Goal: Task Accomplishment & Management: Use online tool/utility

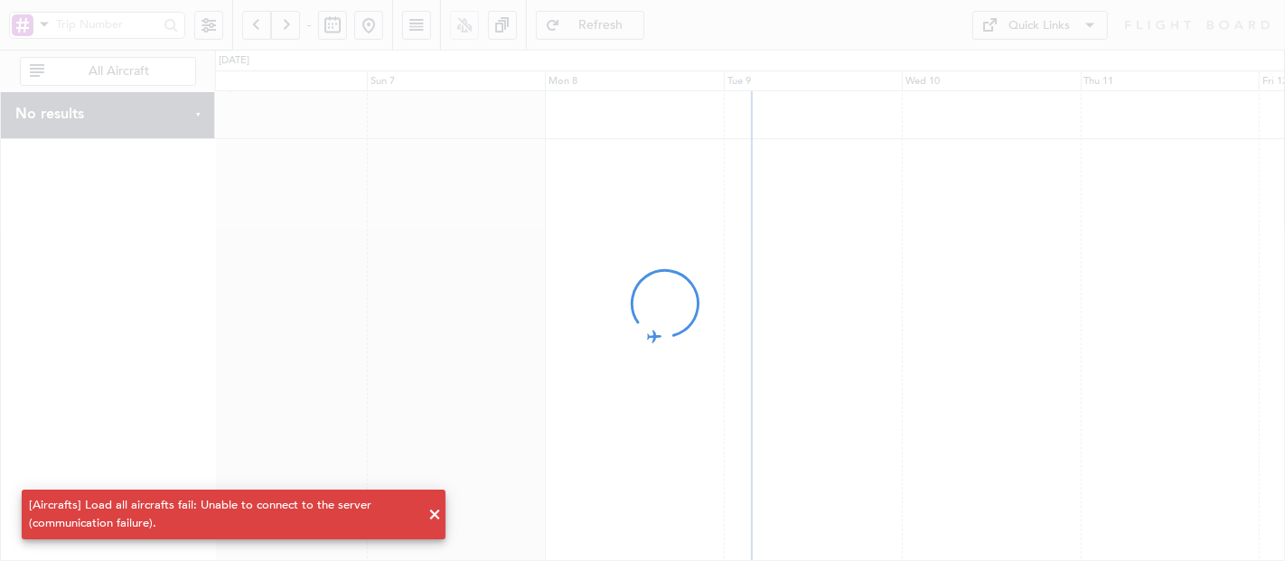
click at [233, 406] on div at bounding box center [642, 280] width 1285 height 561
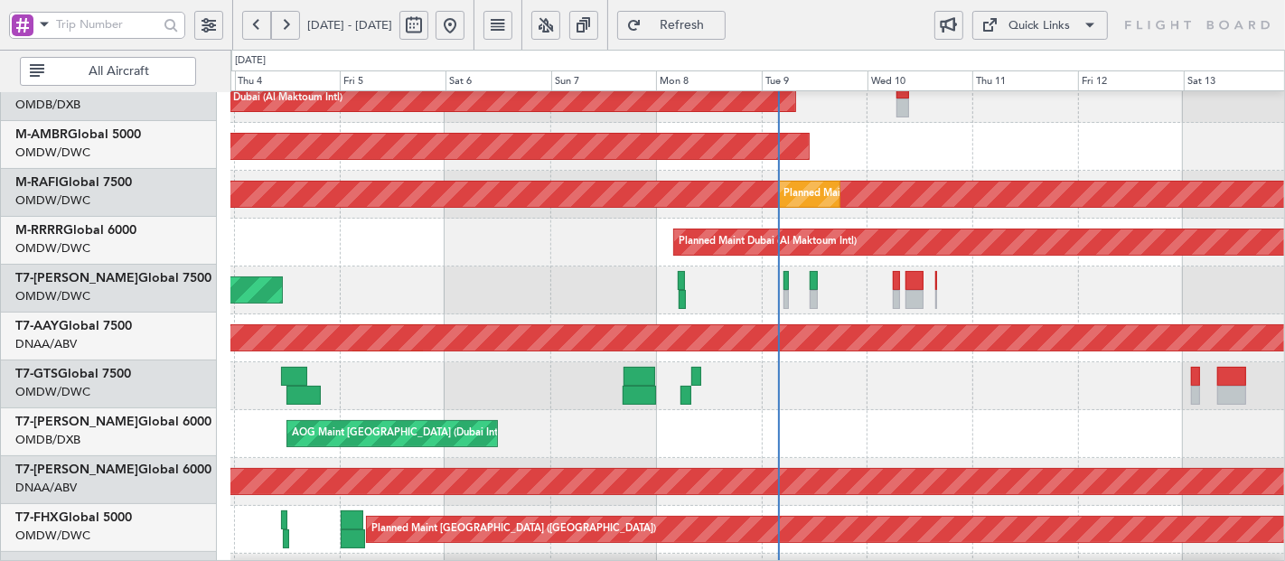
scroll to position [163, 0]
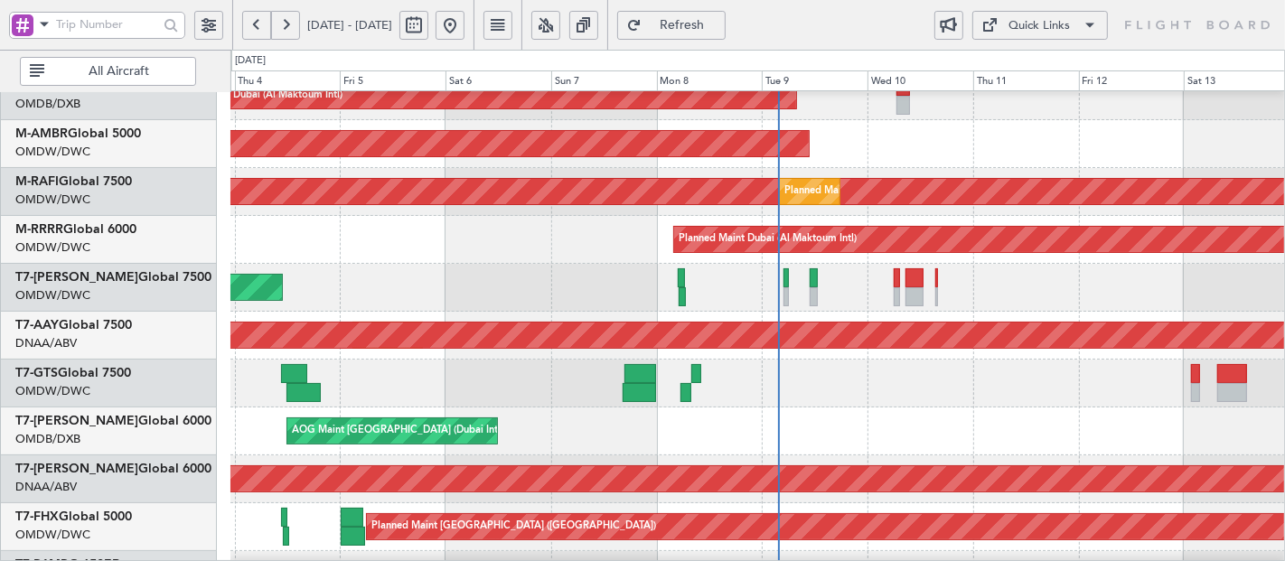
click at [374, 357] on div "Unplanned Maint [GEOGRAPHIC_DATA] (Al Maktoum Intl) Unplanned Maint [GEOGRAPHIC…" at bounding box center [757, 336] width 1055 height 48
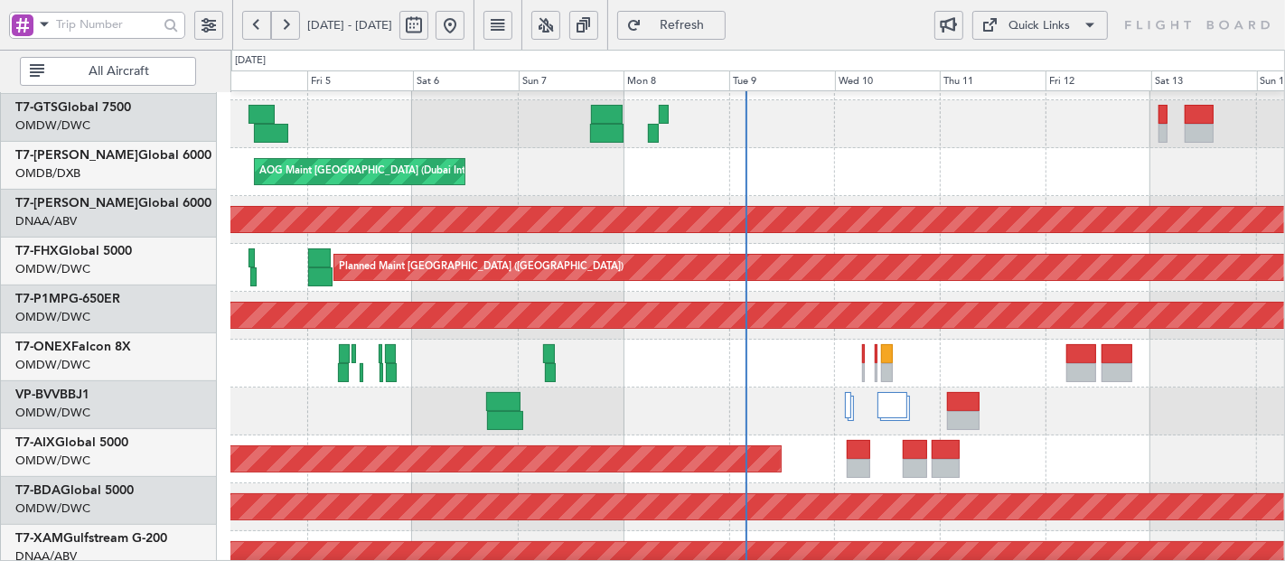
scroll to position [431, 0]
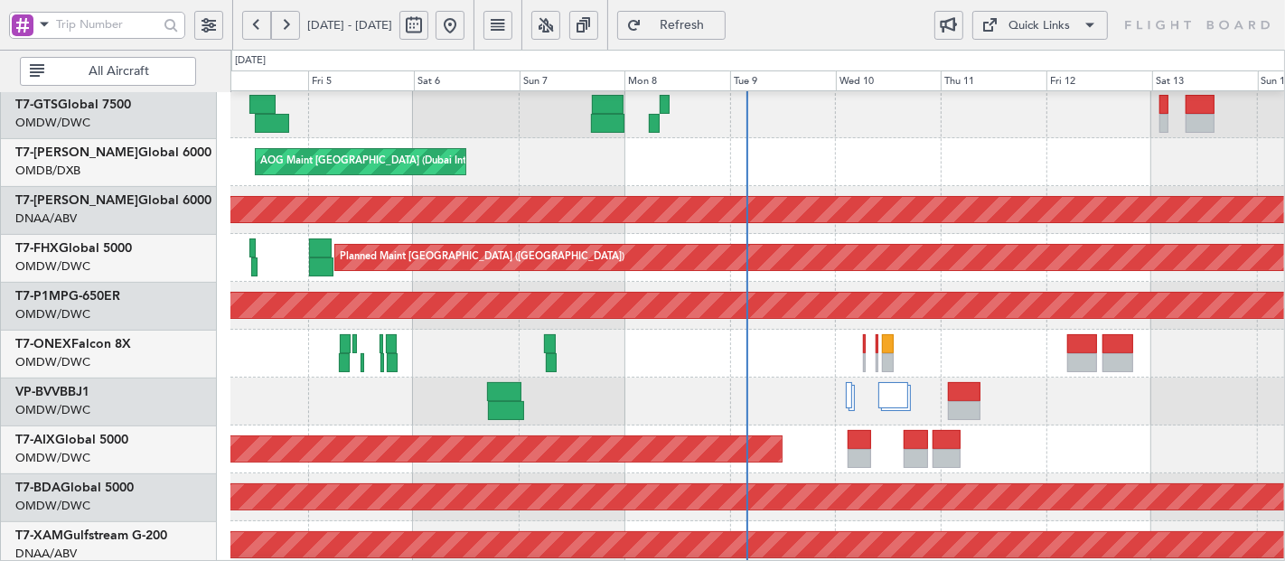
click at [968, 338] on div "Planned Maint Nurnberg" at bounding box center [757, 354] width 1054 height 48
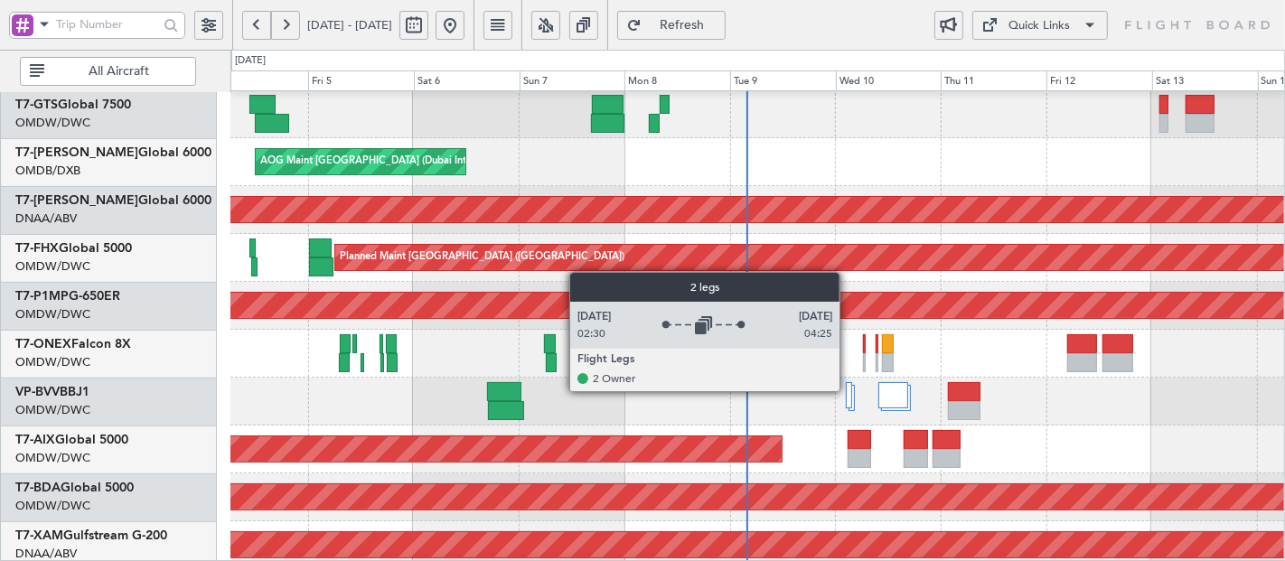
click at [849, 390] on div at bounding box center [849, 395] width 6 height 26
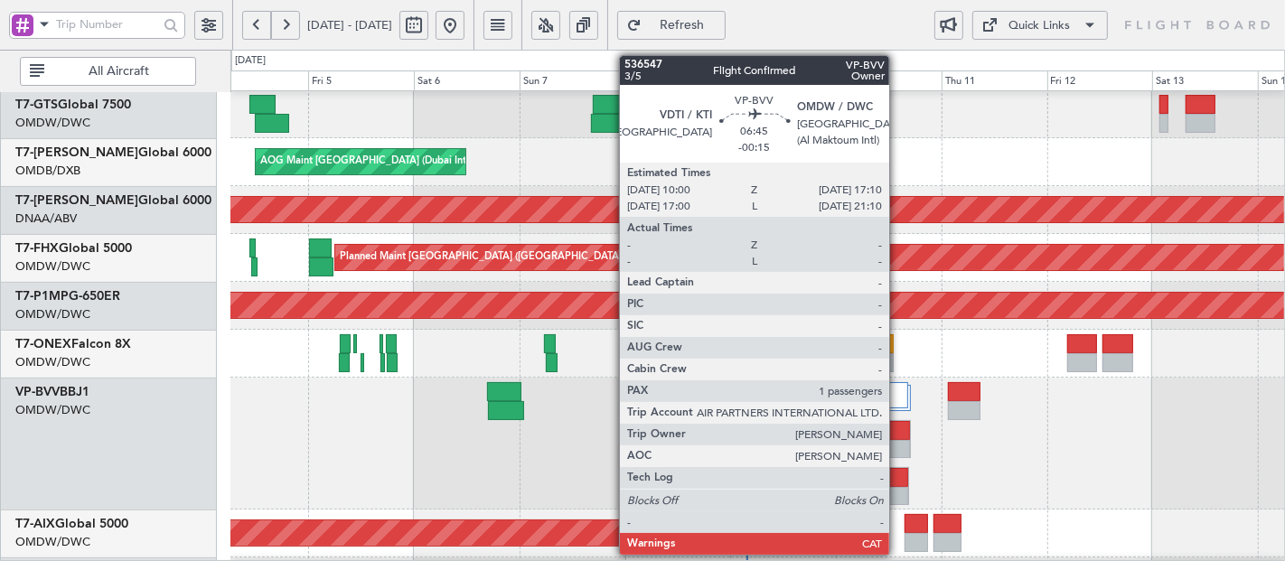
click at [898, 430] on div at bounding box center [895, 430] width 30 height 19
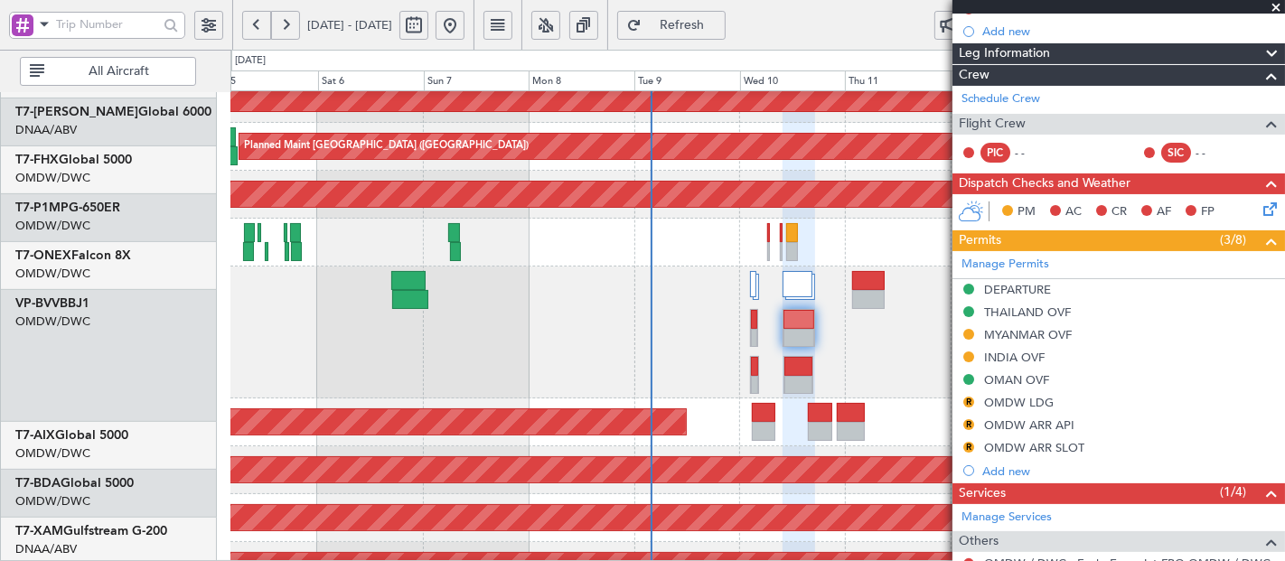
scroll to position [560, 0]
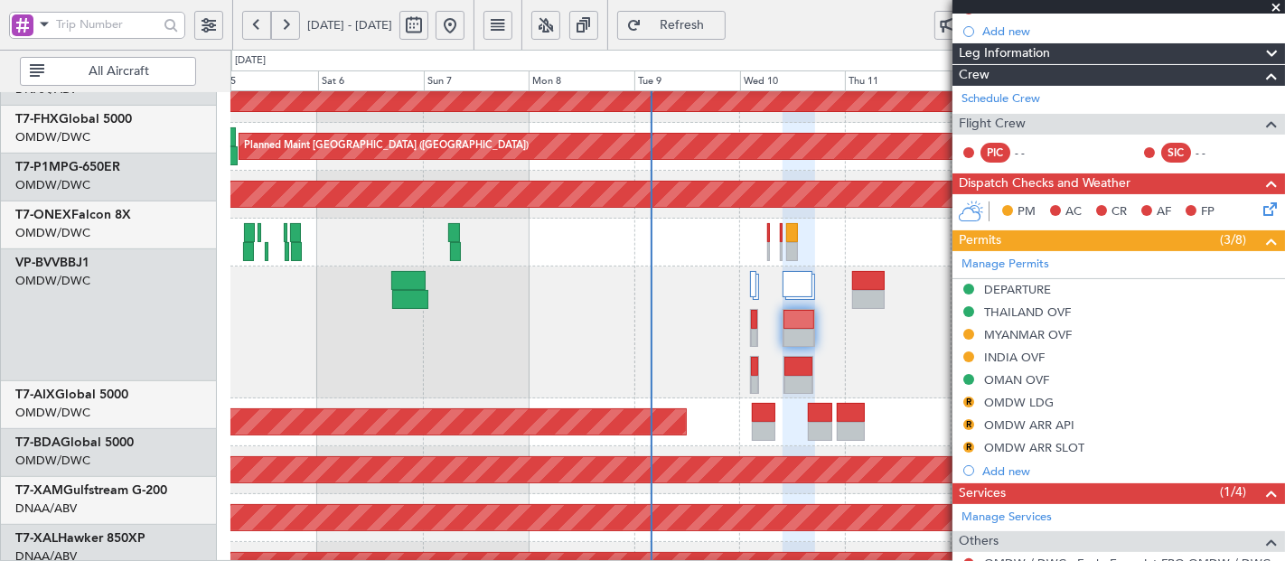
click at [795, 336] on div "Planned Maint Dubai (Al Maktoum Intl)" at bounding box center [757, 333] width 1054 height 132
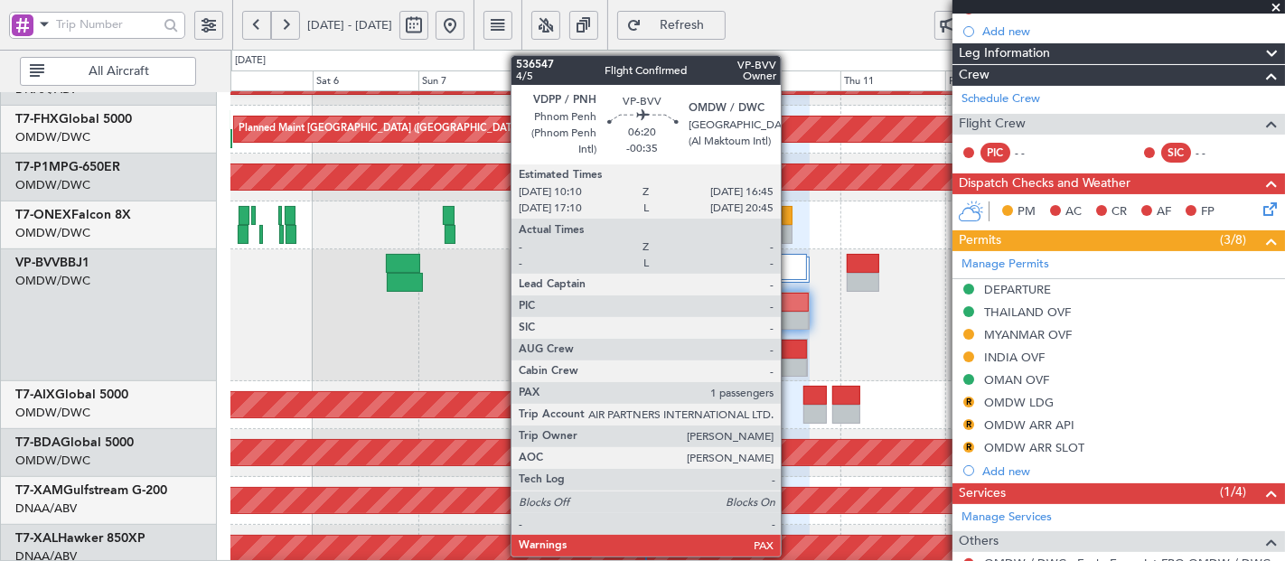
click at [790, 351] on div at bounding box center [793, 349] width 28 height 19
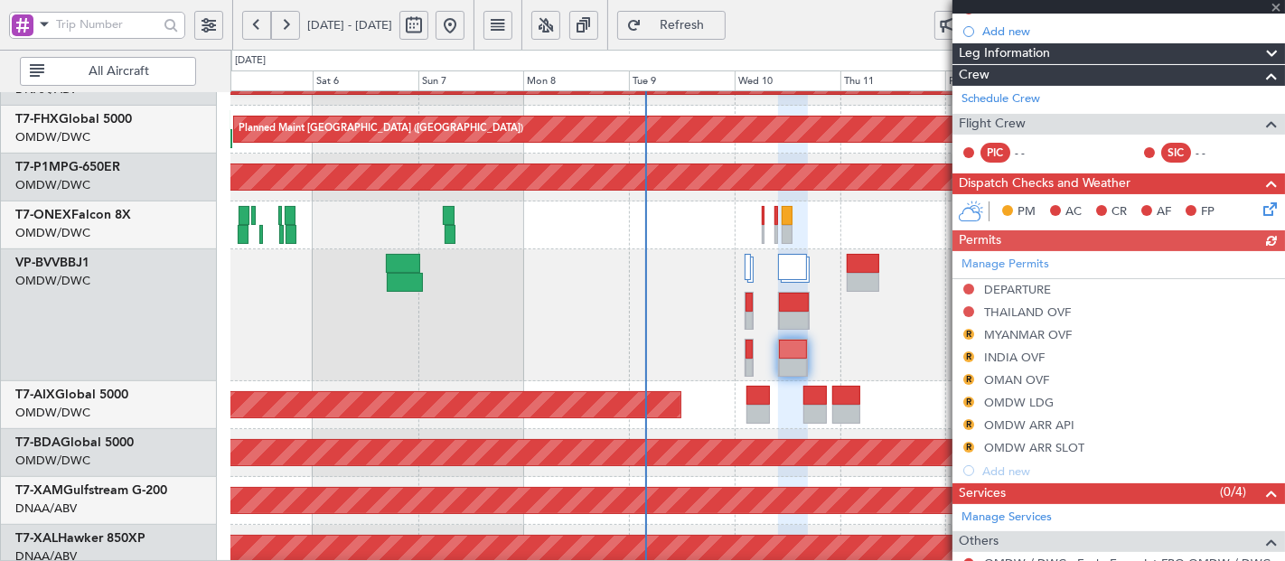
scroll to position [201, 0]
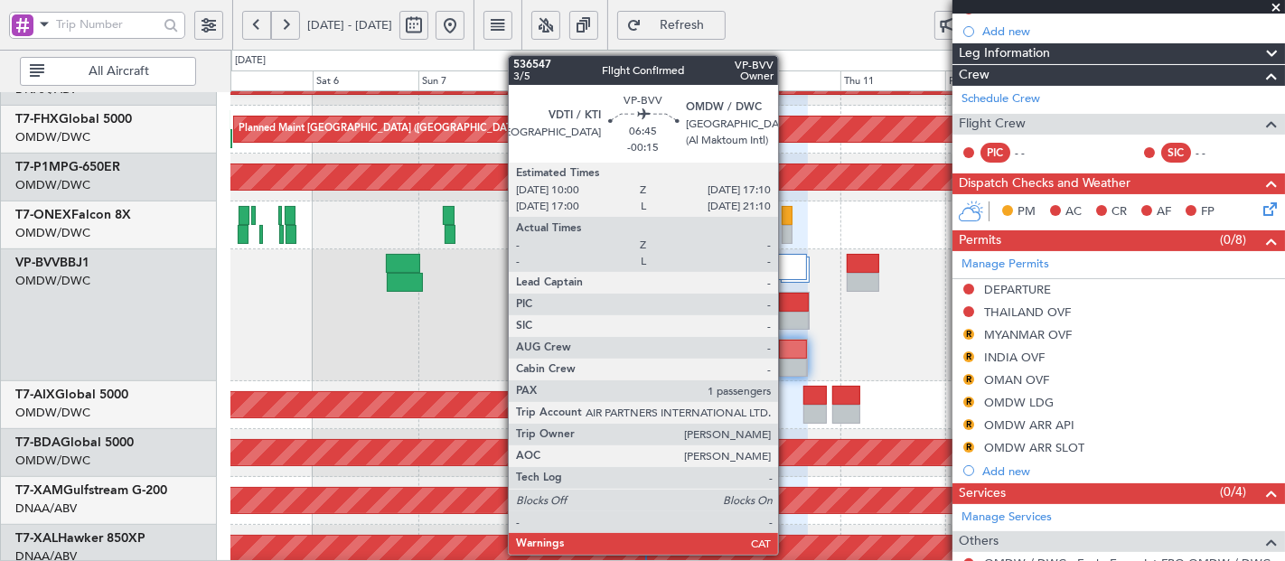
click at [787, 297] on div at bounding box center [794, 302] width 30 height 19
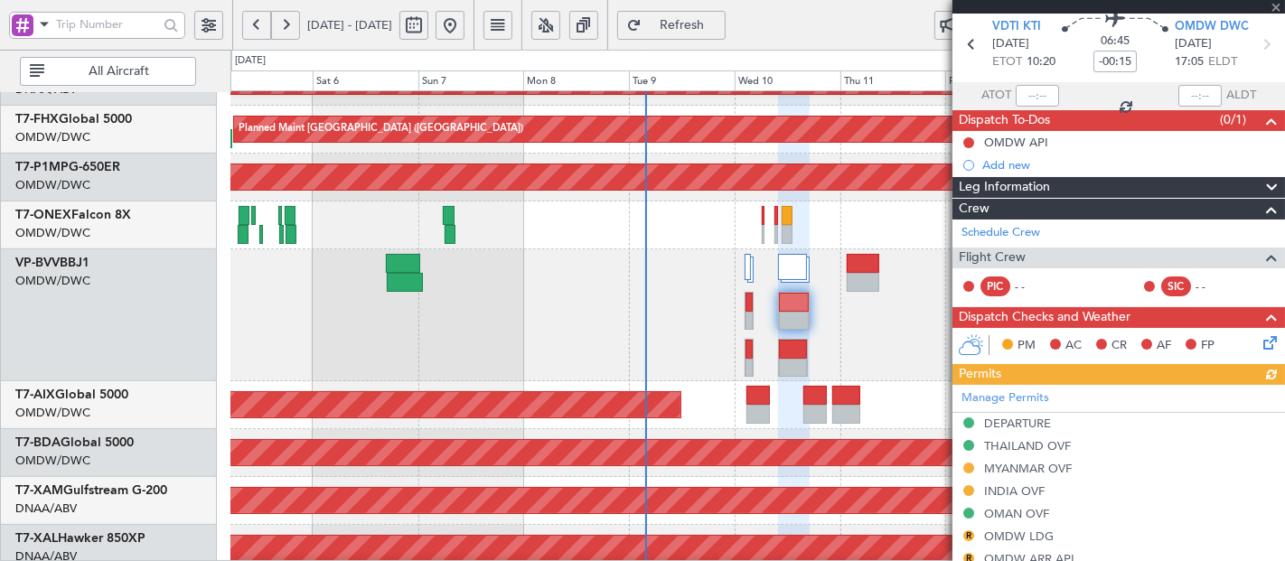
scroll to position [0, 0]
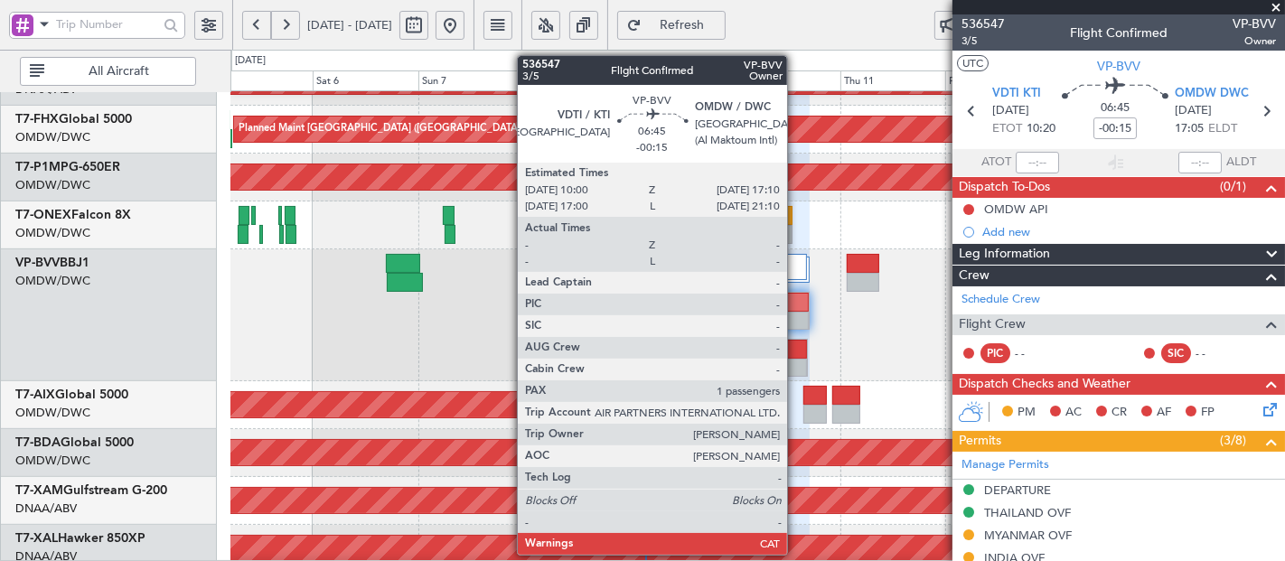
click at [796, 314] on div at bounding box center [794, 321] width 30 height 19
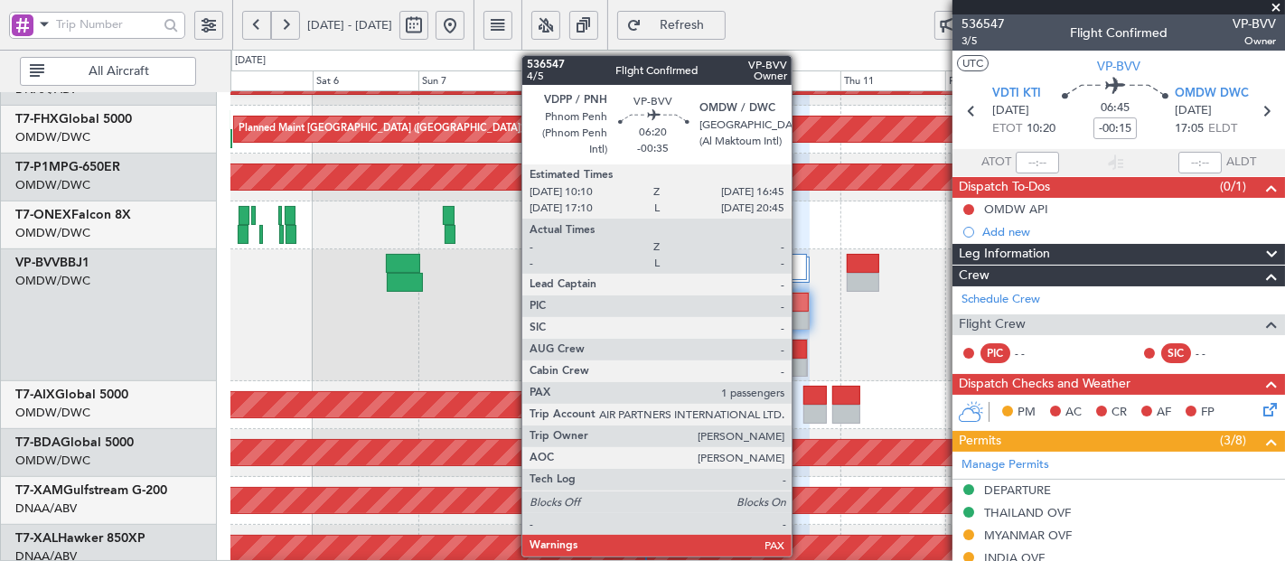
click at [801, 359] on div at bounding box center [793, 368] width 28 height 19
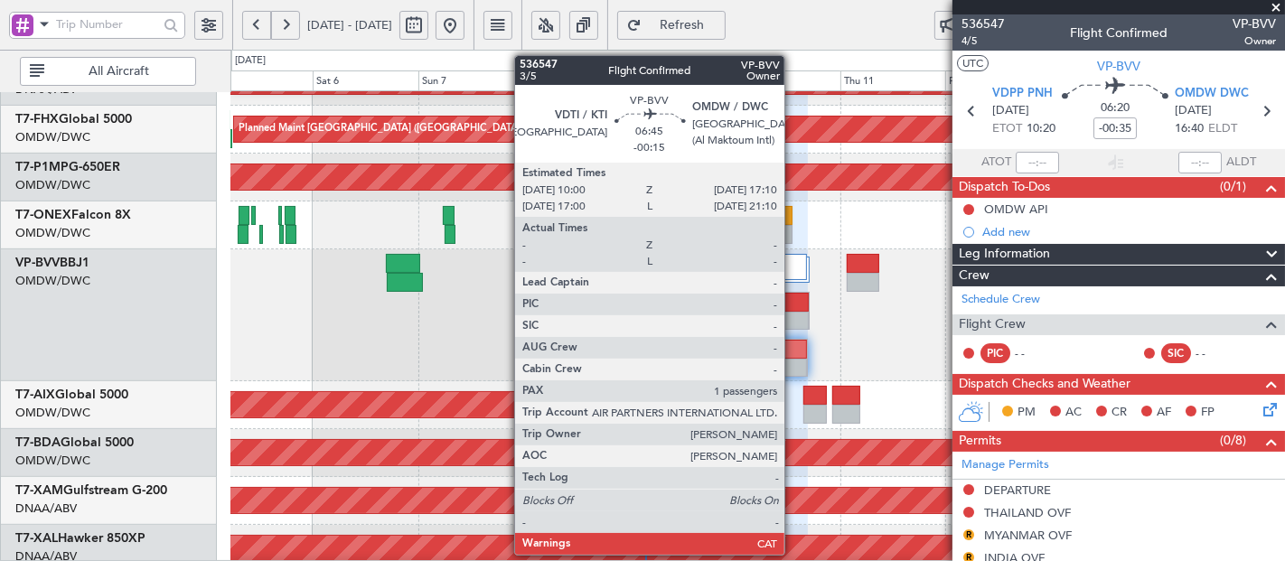
click at [794, 308] on div at bounding box center [794, 302] width 30 height 19
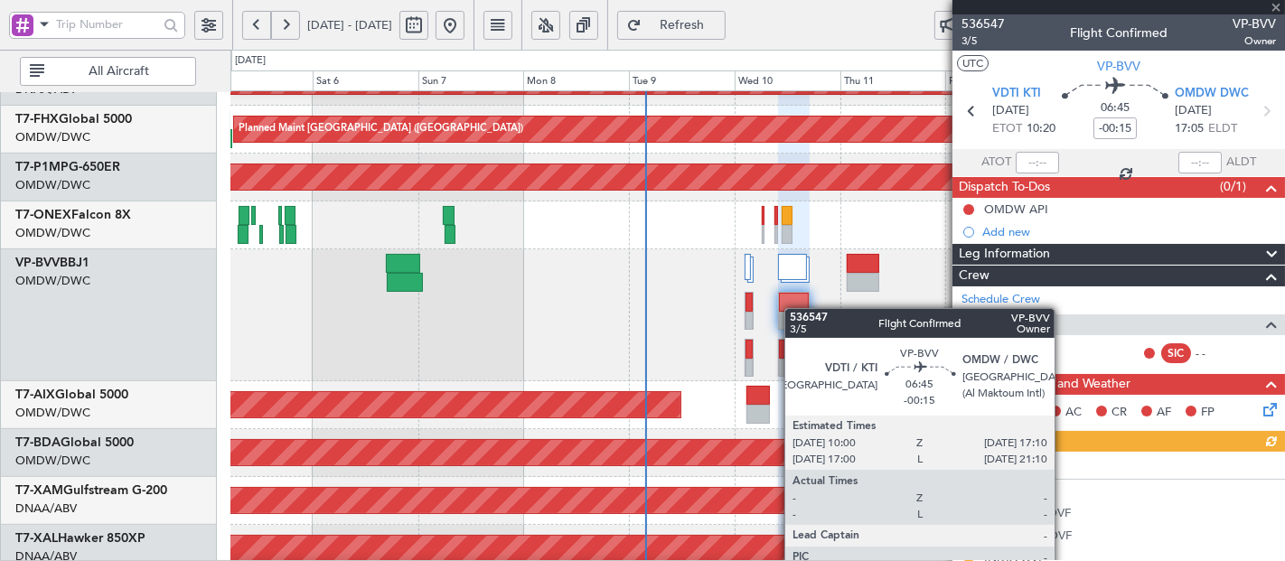
click at [794, 308] on div at bounding box center [794, 302] width 30 height 19
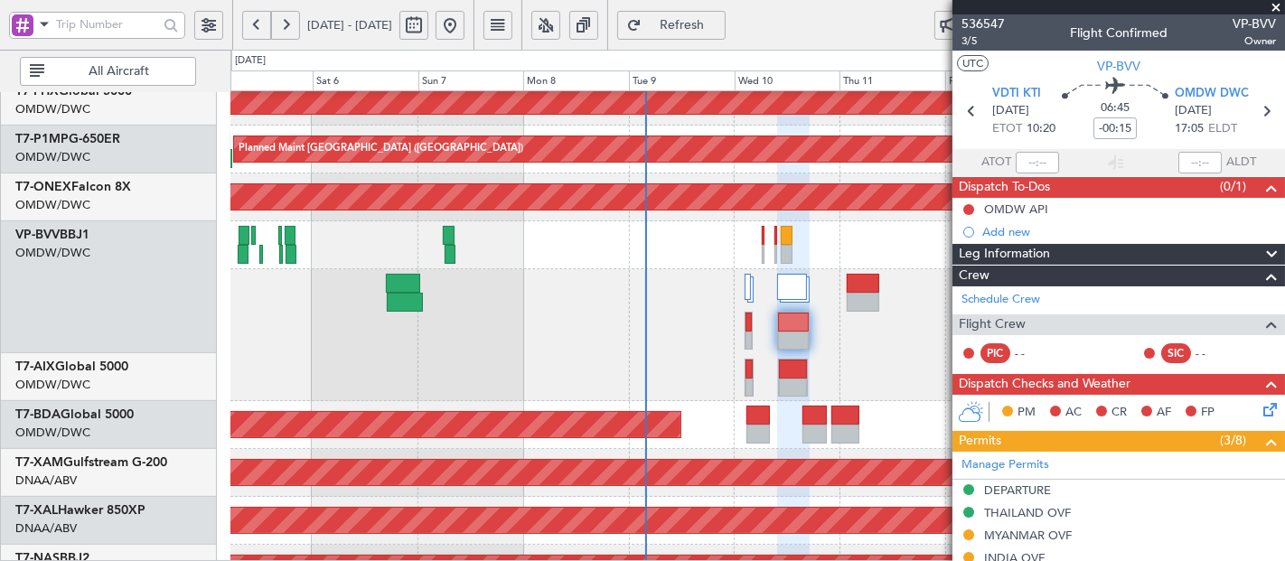
scroll to position [515, 0]
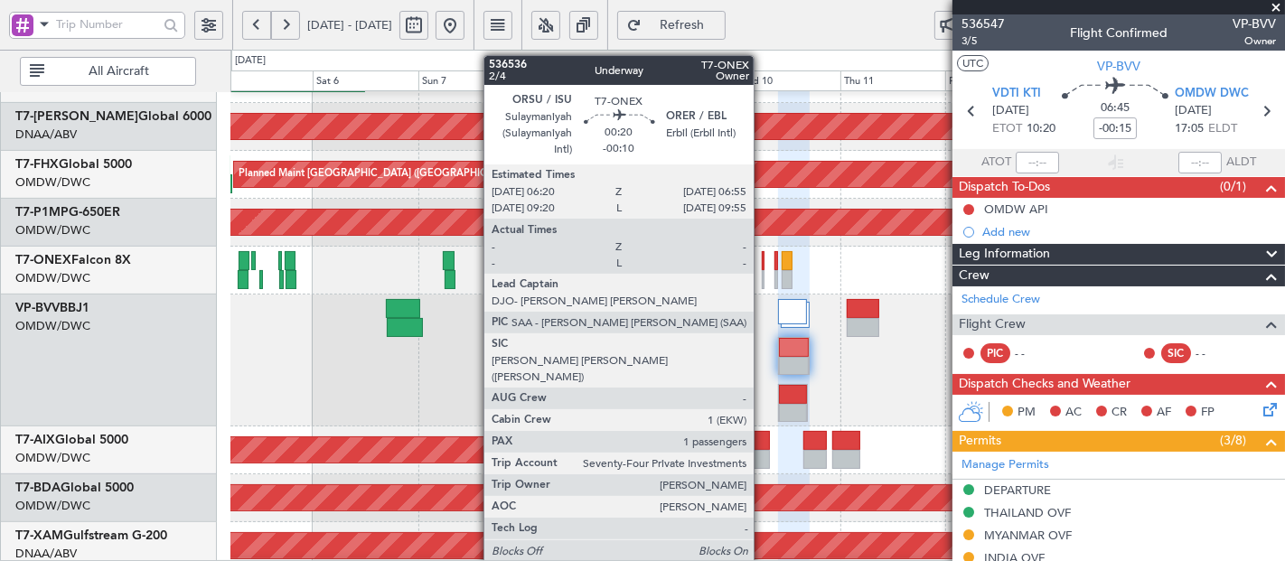
click at [763, 257] on div at bounding box center [763, 260] width 3 height 19
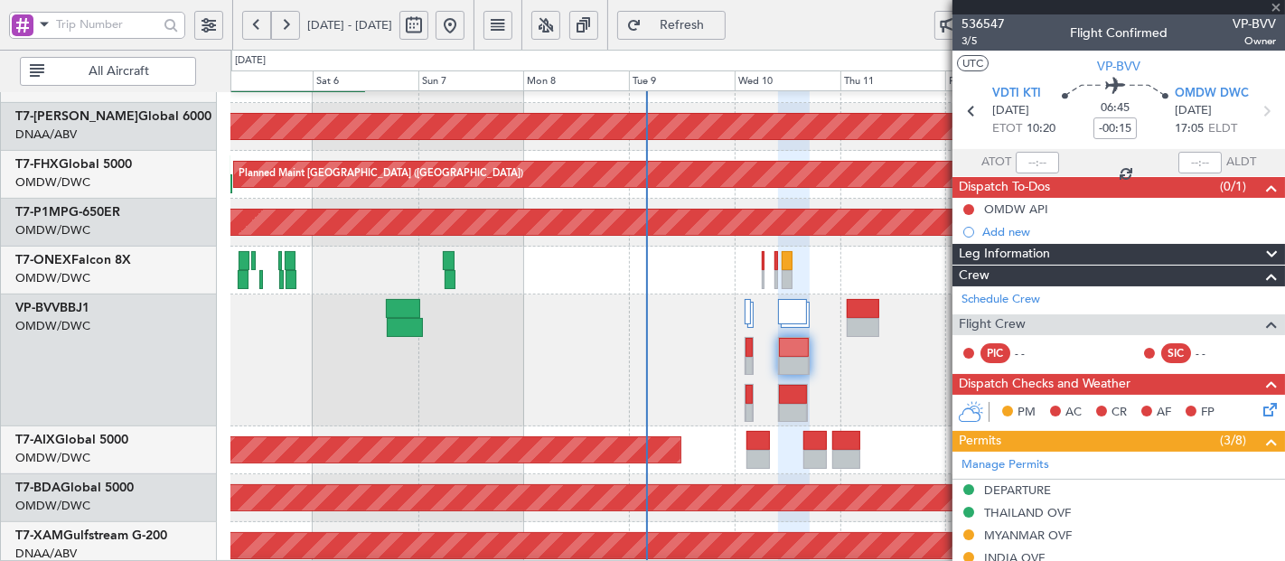
type input "-00:10"
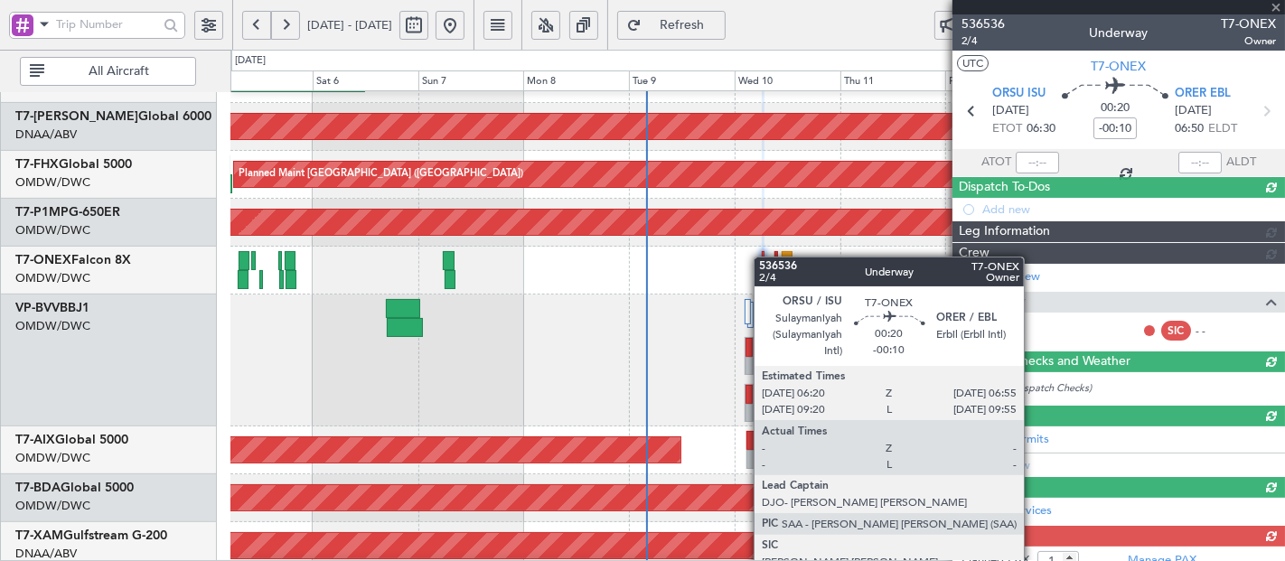
type input "Dherander Fithani (DHF)"
type input "7233"
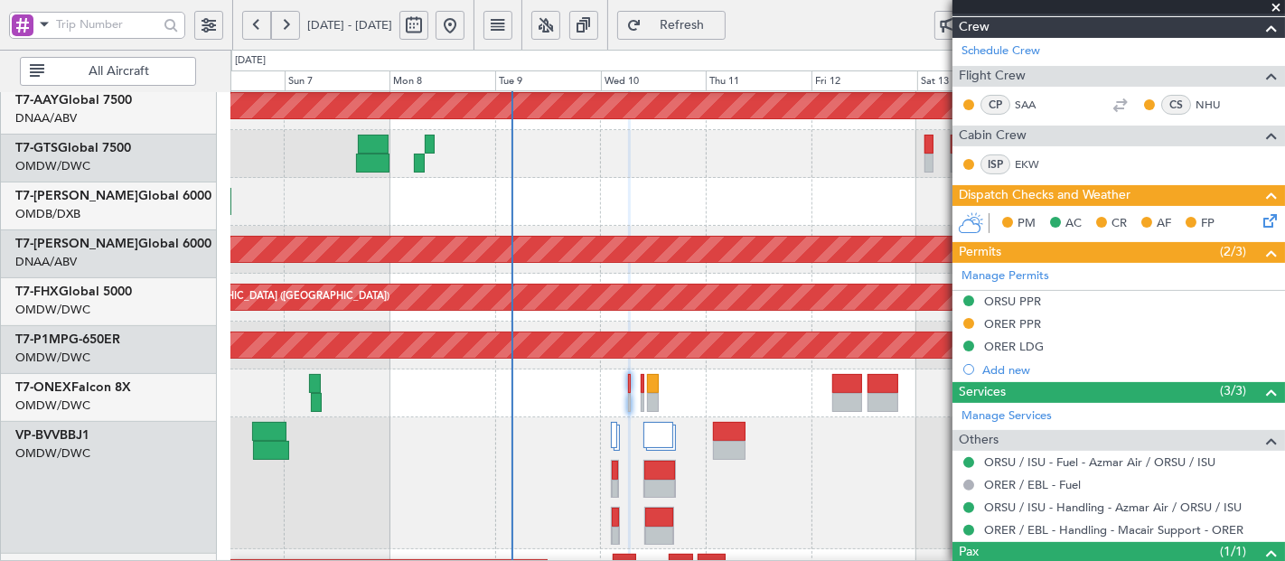
scroll to position [387, 0]
click at [446, 534] on div at bounding box center [757, 484] width 1054 height 132
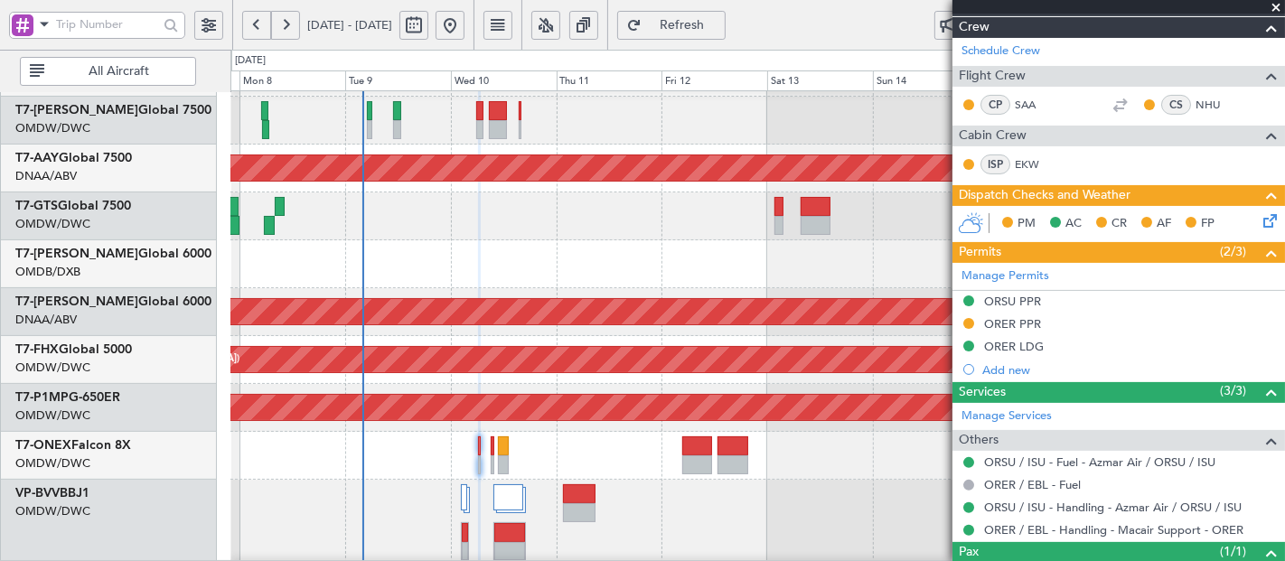
click at [620, 197] on div at bounding box center [757, 217] width 1055 height 48
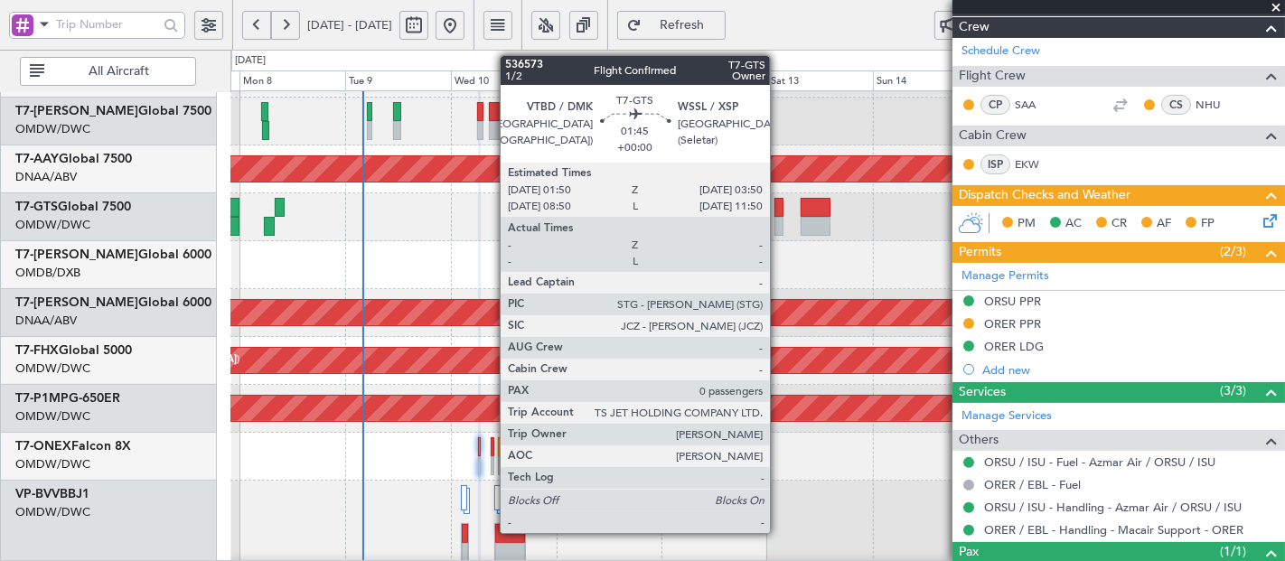
click at [777, 203] on div at bounding box center [779, 207] width 9 height 19
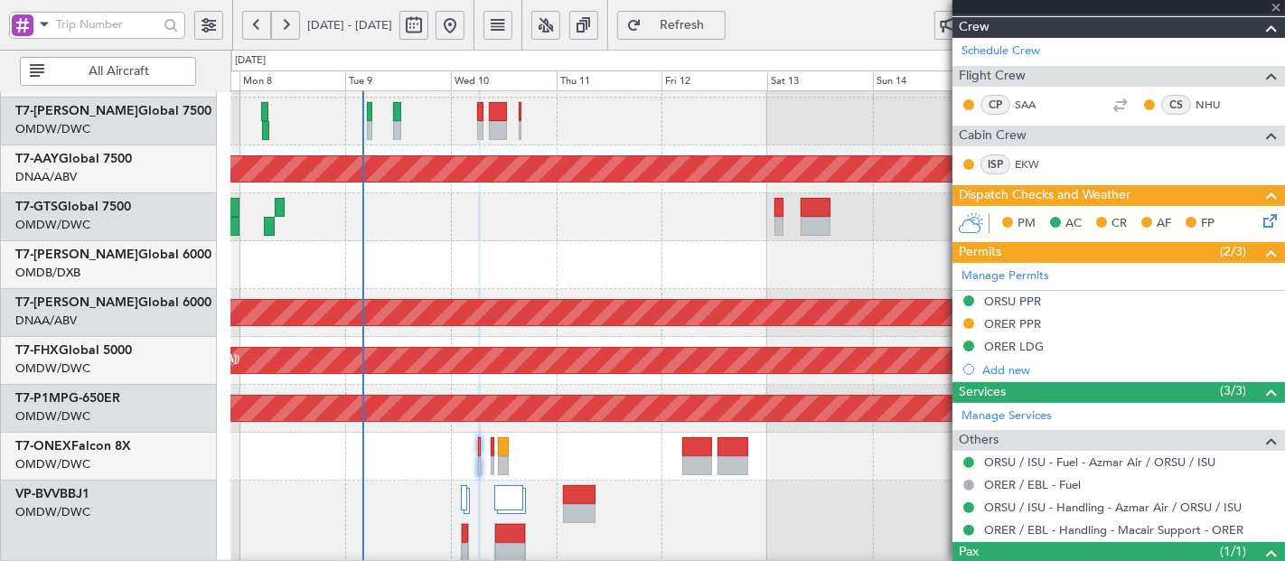
type input "0"
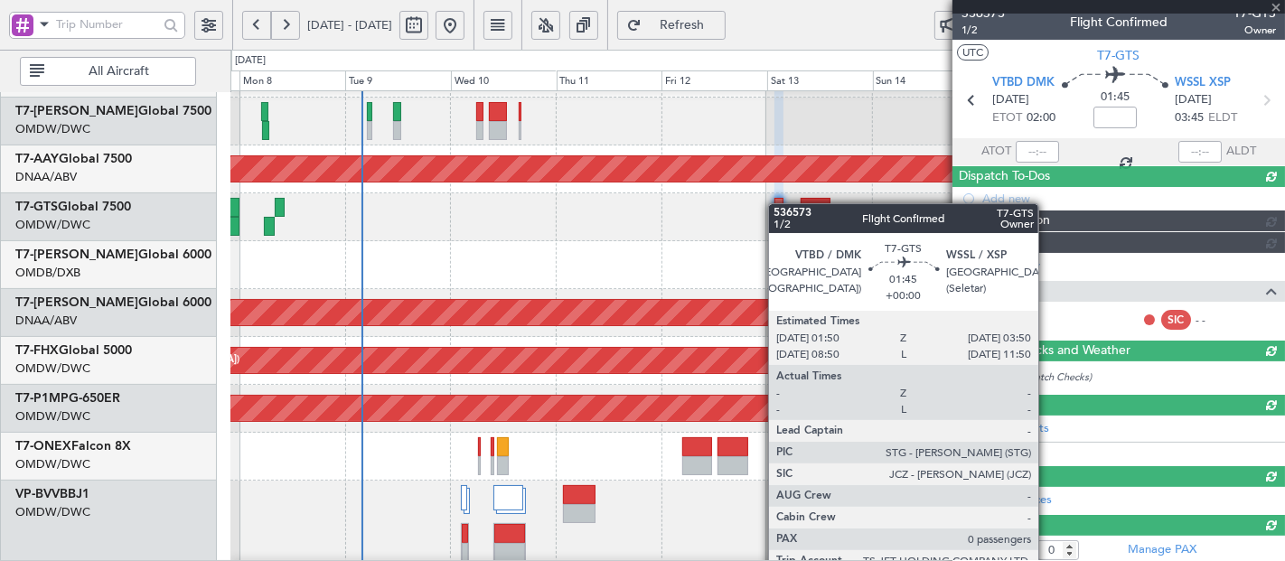
scroll to position [216, 0]
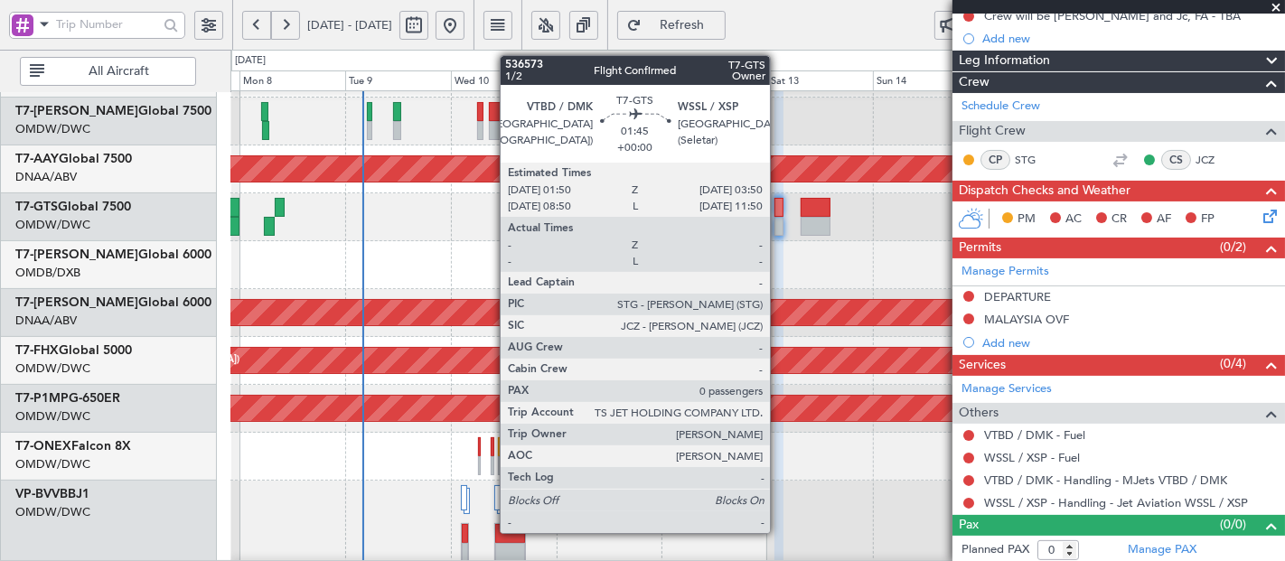
click at [779, 206] on div at bounding box center [779, 207] width 9 height 19
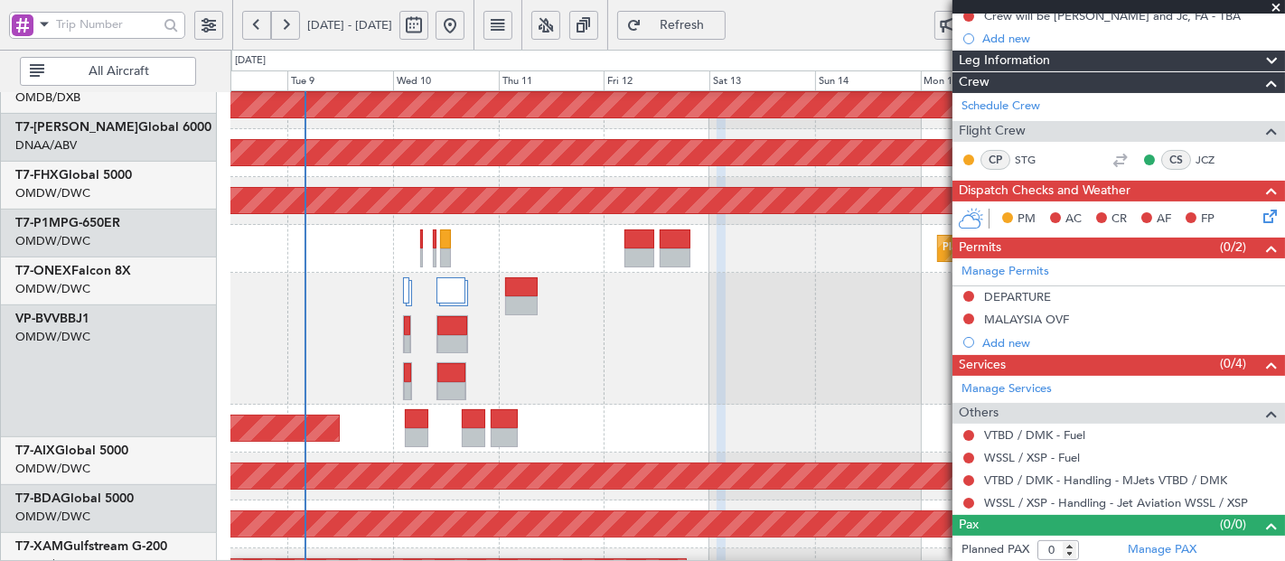
scroll to position [540, 0]
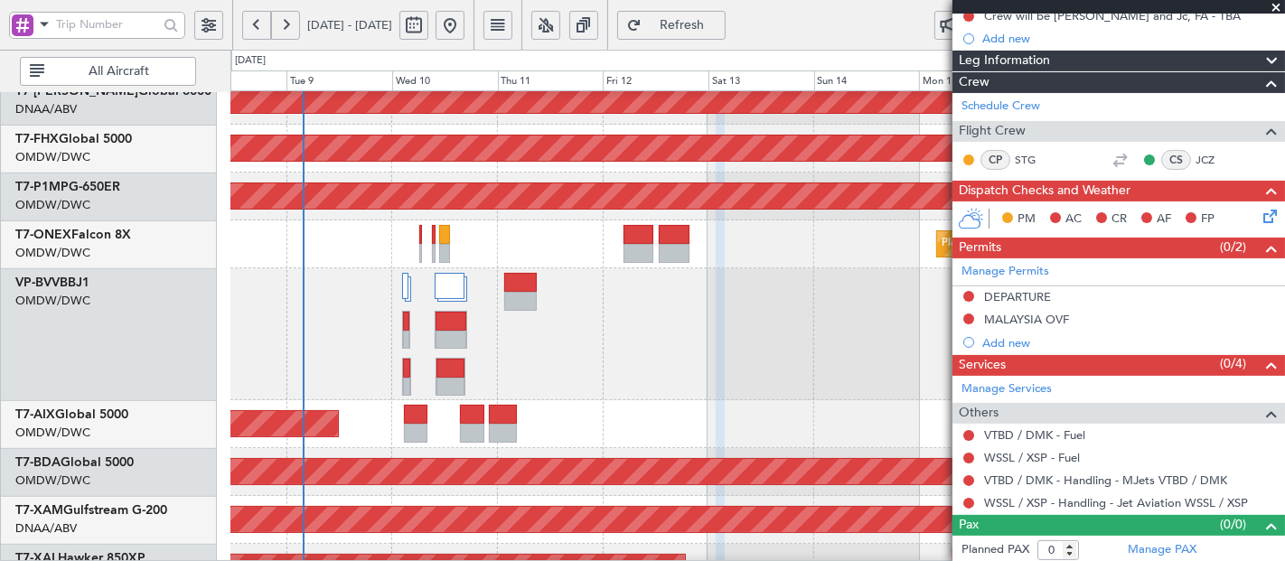
click at [344, 287] on div at bounding box center [757, 334] width 1054 height 132
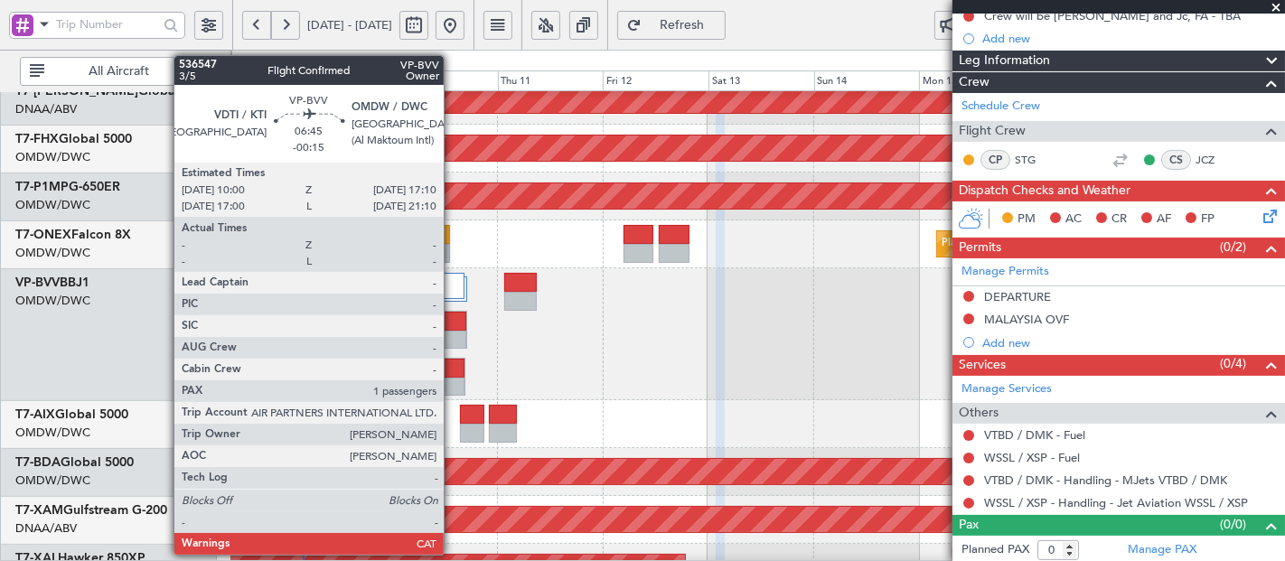
click at [453, 331] on div at bounding box center [451, 340] width 30 height 19
